Goal: Information Seeking & Learning: Compare options

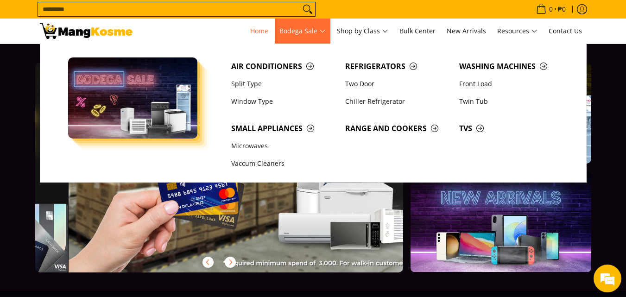
scroll to position [0, 737]
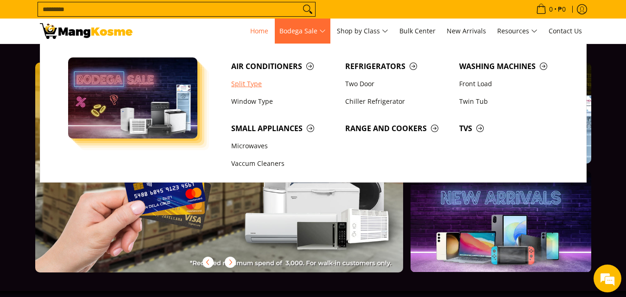
click at [241, 82] on link "Split Type" at bounding box center [284, 84] width 114 height 18
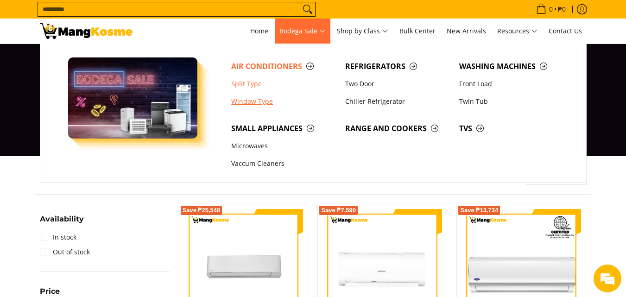
click at [249, 101] on link "Window Type" at bounding box center [284, 102] width 114 height 18
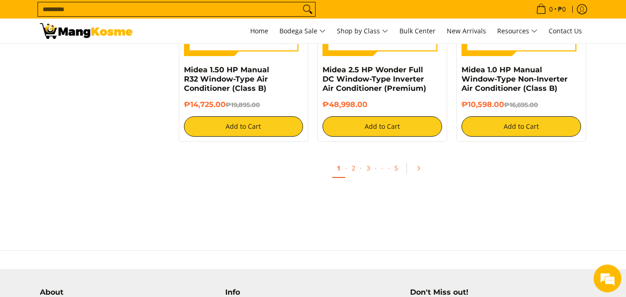
scroll to position [1853, 0]
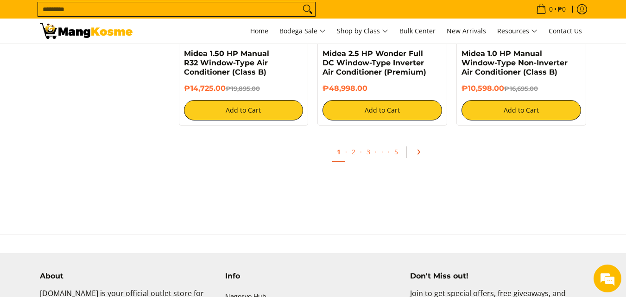
click at [415, 150] on icon "Pagination" at bounding box center [418, 152] width 6 height 6
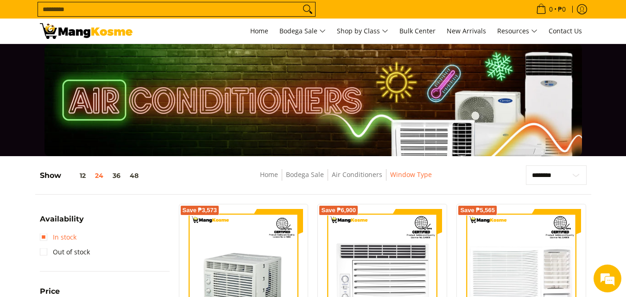
click at [58, 237] on link "In stock" at bounding box center [58, 237] width 37 height 15
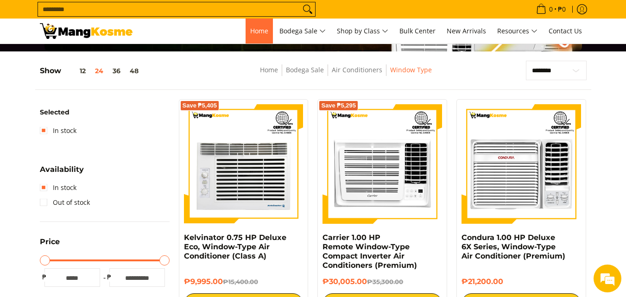
scroll to position [75, 0]
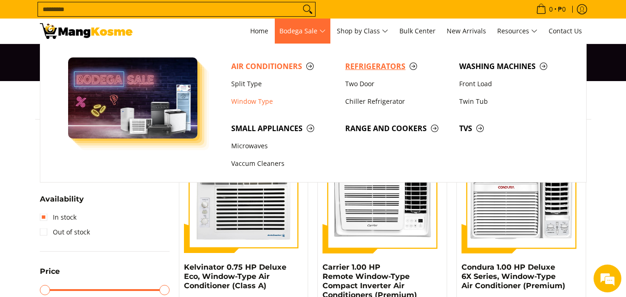
click at [359, 66] on span "Refrigerators" at bounding box center [397, 67] width 105 height 12
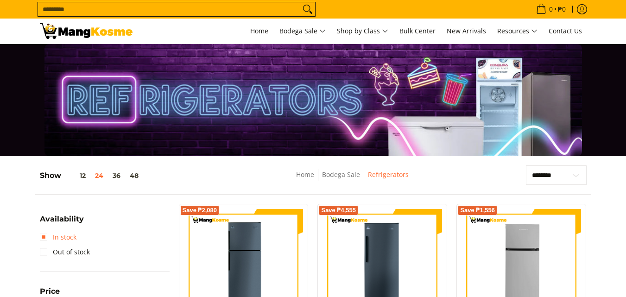
click at [40, 239] on link "In stock" at bounding box center [58, 237] width 37 height 15
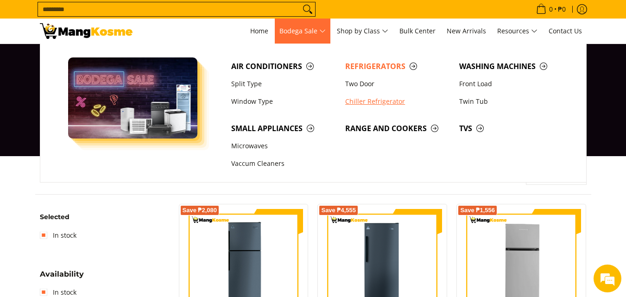
click at [353, 103] on link "Chiller Refrigerator" at bounding box center [397, 102] width 114 height 18
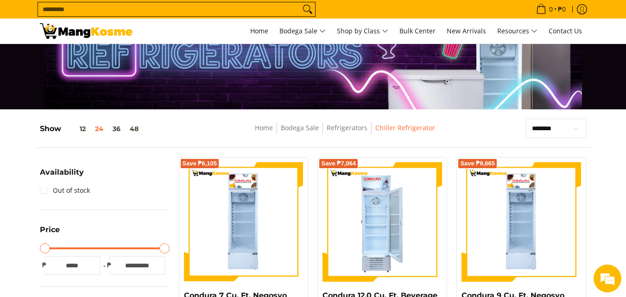
scroll to position [46, 0]
